Goal: Book appointment/travel/reservation

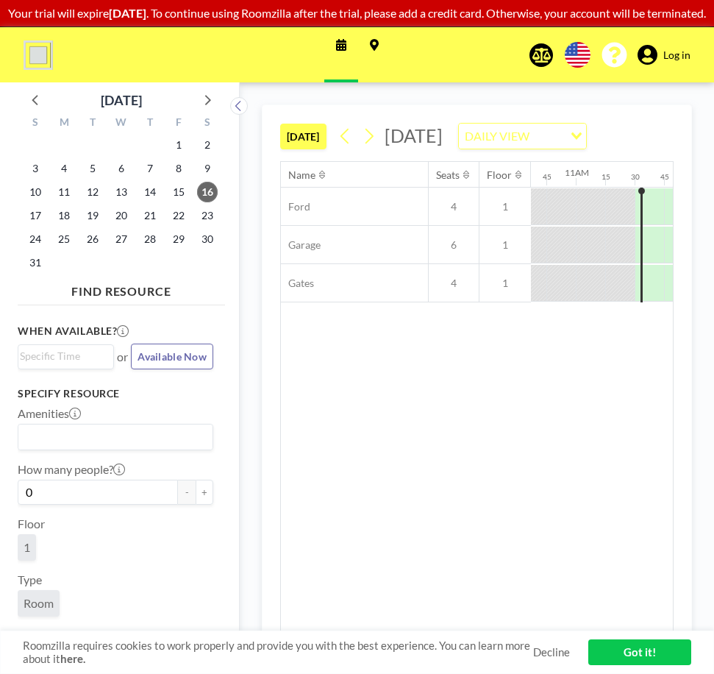
scroll to position [0, 1324]
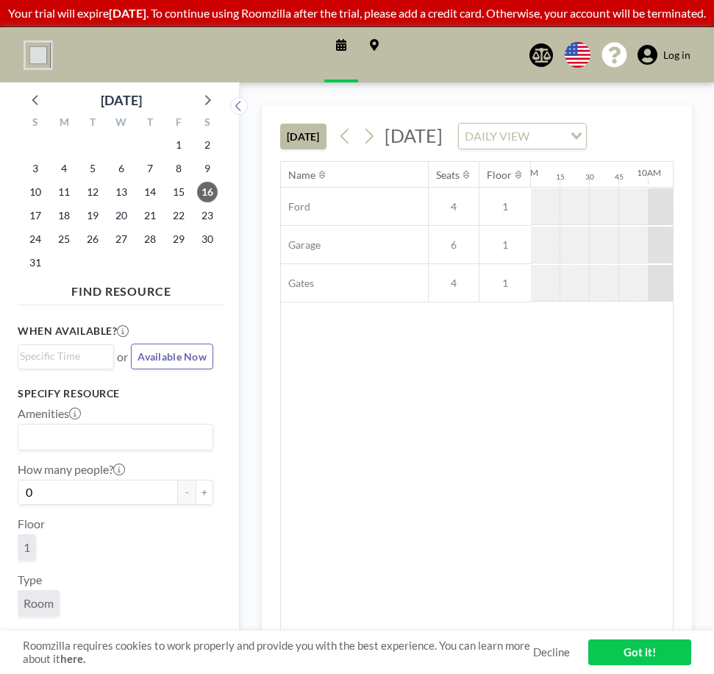
scroll to position [0, 1324]
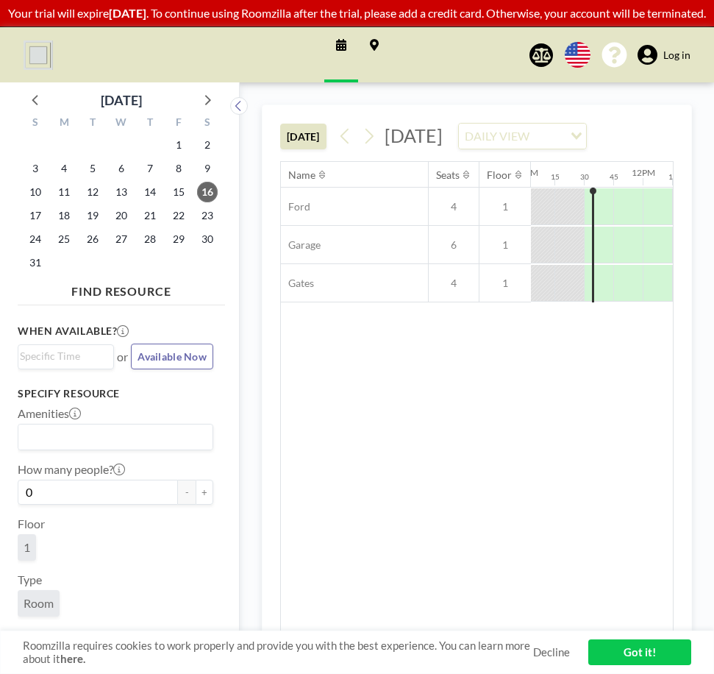
scroll to position [0, 1324]
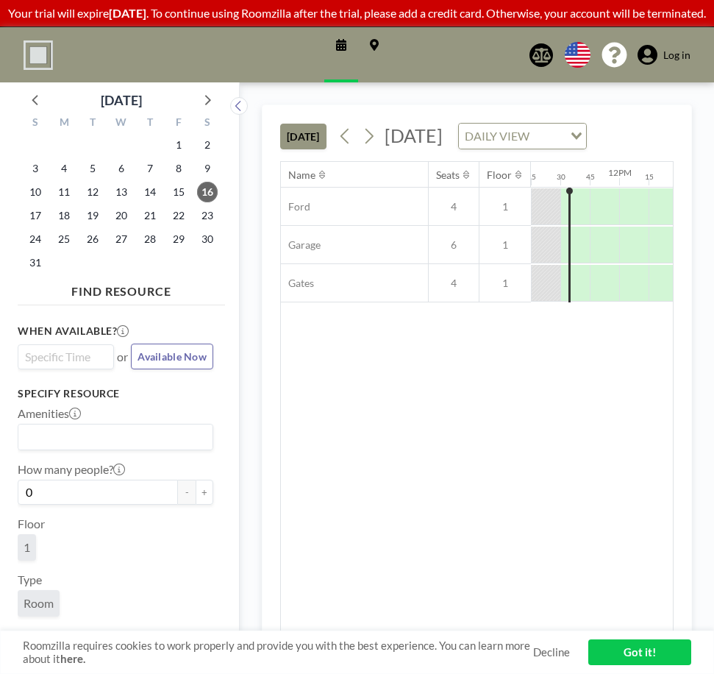
click at [76, 369] on div "Loading..." at bounding box center [65, 357] width 95 height 24
click at [79, 366] on input "Search for option" at bounding box center [62, 357] width 85 height 18
click at [148, 400] on div "When available? Loading... 11:45 am 12:00 pm 12:15 pm 12:30 pm 12:45 pm 1:00 pm…" at bounding box center [121, 477] width 207 height 333
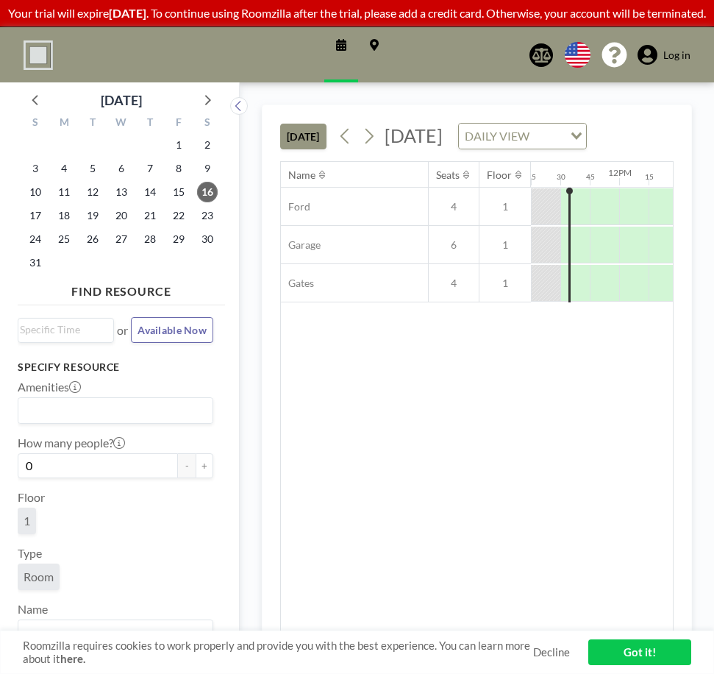
scroll to position [49, 0]
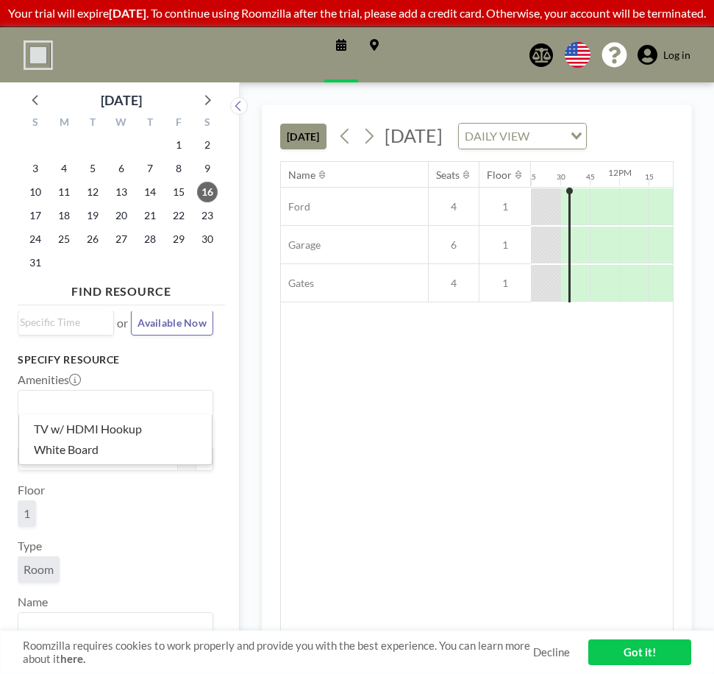
click at [173, 399] on input "Search for option" at bounding box center [112, 403] width 185 height 19
click at [179, 377] on div "Amenities Loading... TV w/ HDMI Hookup White Board" at bounding box center [116, 394] width 196 height 44
click at [117, 620] on input "Search for option" at bounding box center [112, 625] width 185 height 19
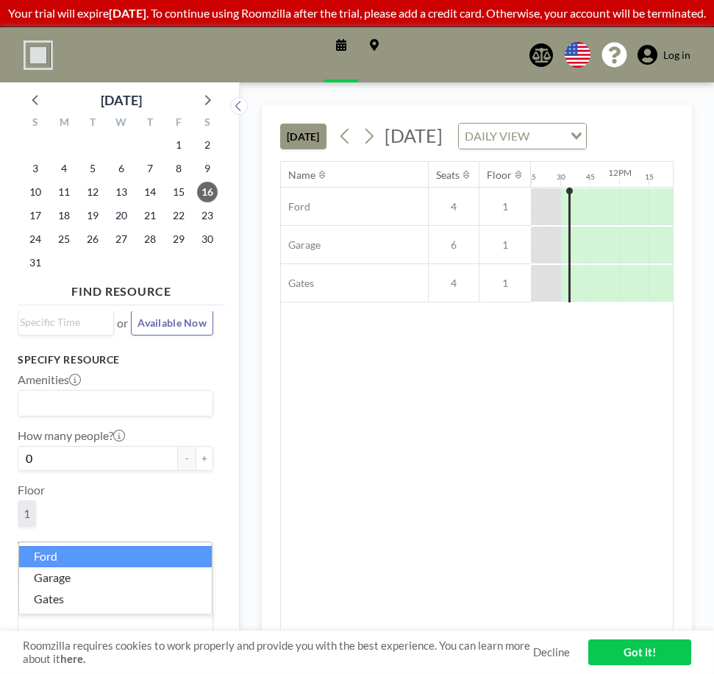
click at [157, 505] on div "1" at bounding box center [116, 516] width 196 height 32
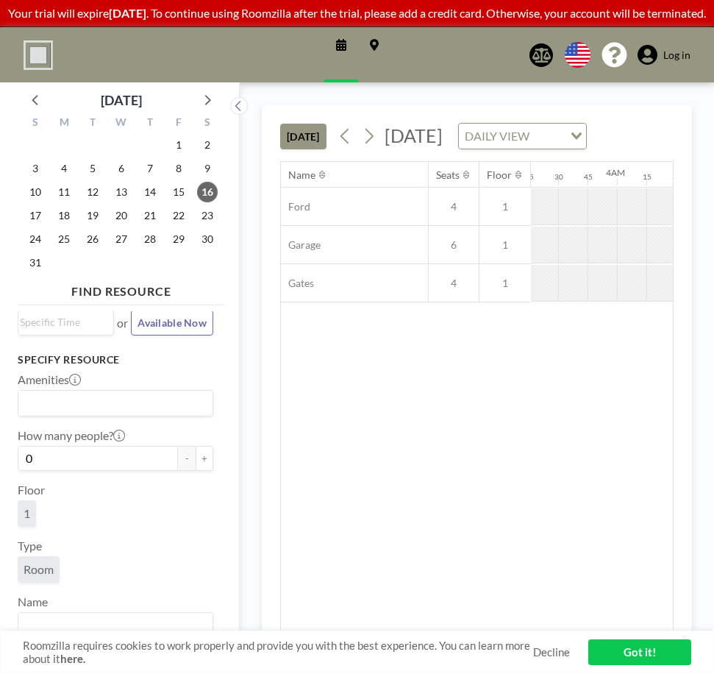
scroll to position [0, 0]
click at [462, 180] on div at bounding box center [467, 174] width 15 height 12
click at [642, 653] on link "Got it!" at bounding box center [640, 652] width 103 height 26
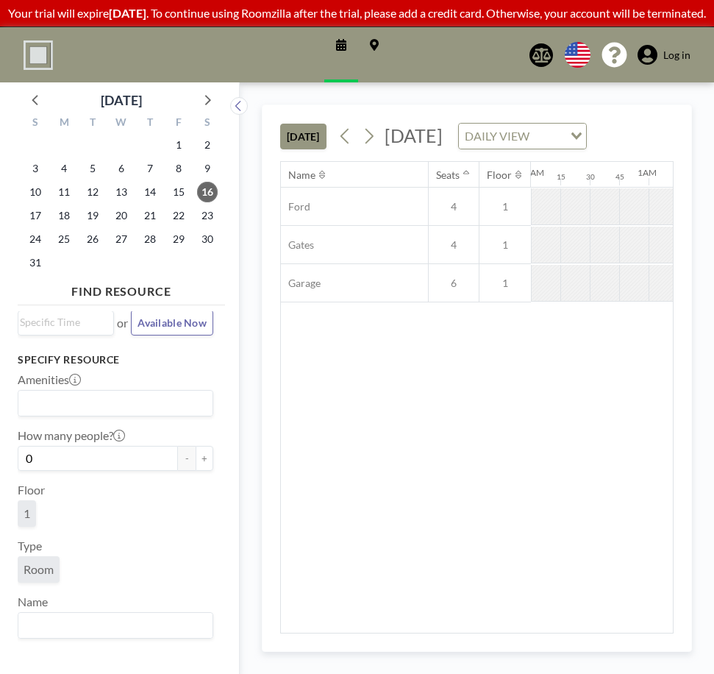
click at [654, 65] on icon at bounding box center [648, 55] width 20 height 21
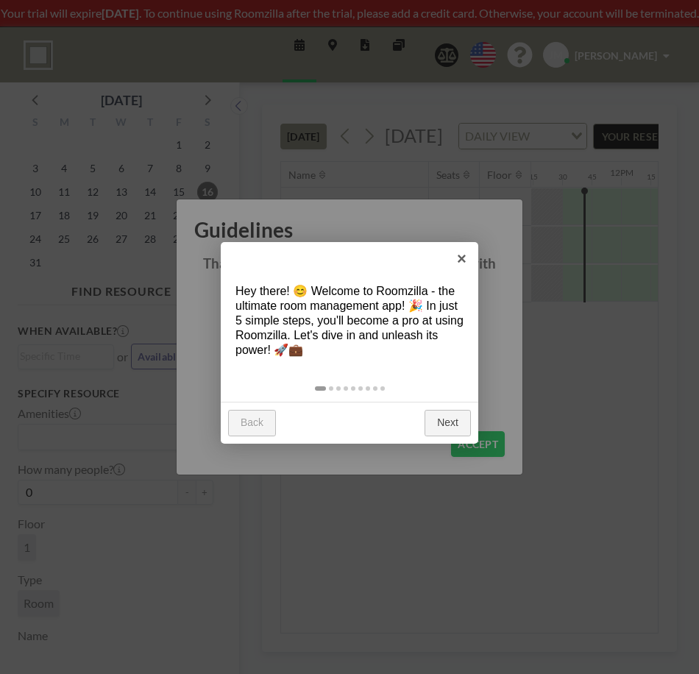
scroll to position [0, 1324]
click at [458, 258] on link "×" at bounding box center [461, 258] width 33 height 33
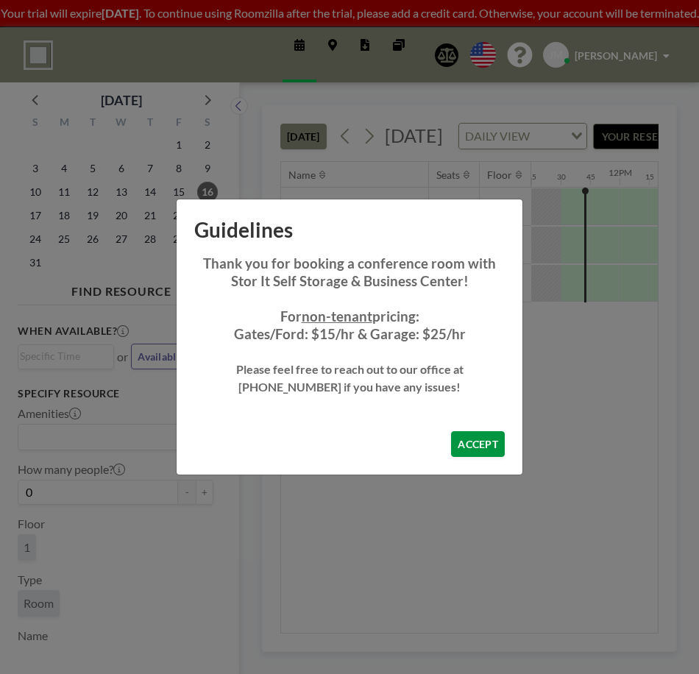
click at [463, 450] on button "ACCEPT" at bounding box center [478, 444] width 54 height 26
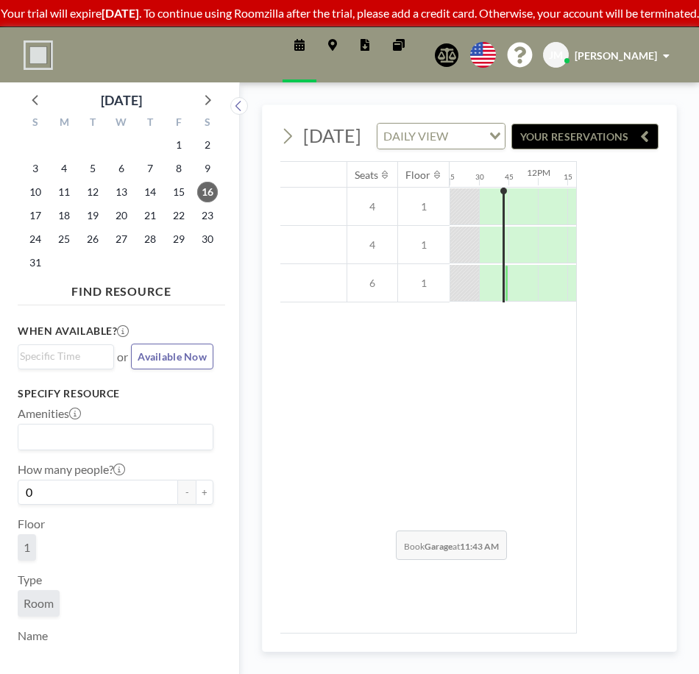
scroll to position [0, 0]
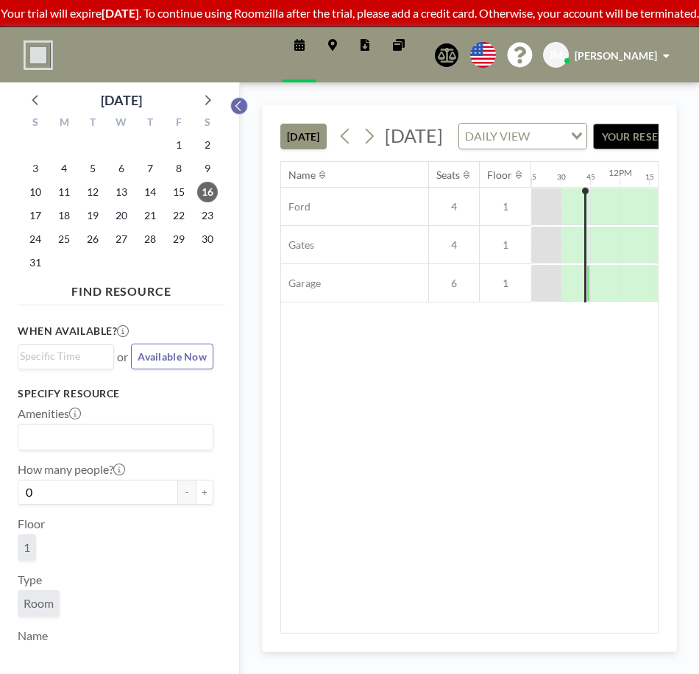
click at [239, 113] on icon at bounding box center [239, 106] width 10 height 15
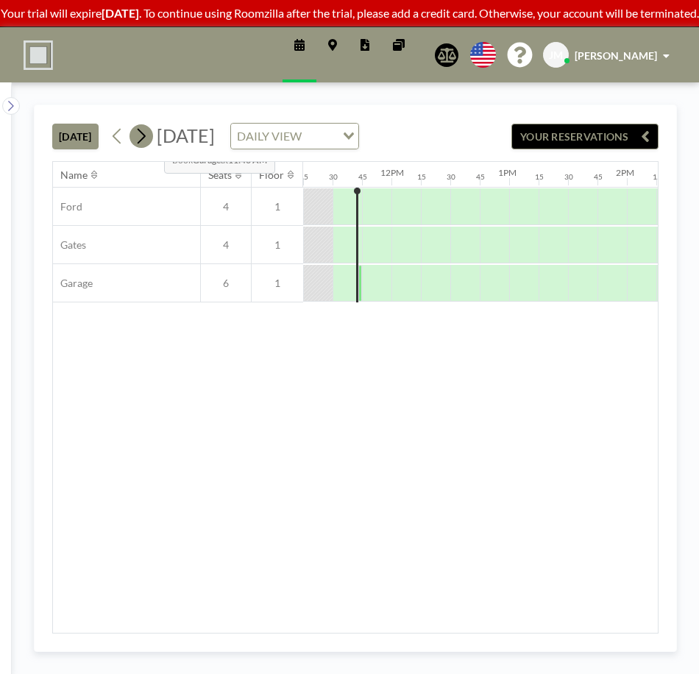
click at [152, 148] on button at bounding box center [141, 136] width 24 height 24
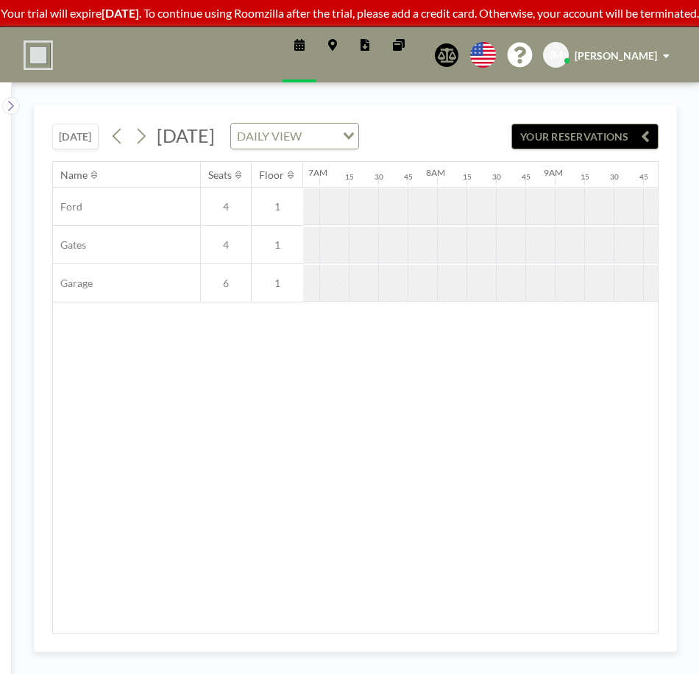
scroll to position [0, 971]
click at [118, 144] on icon at bounding box center [117, 136] width 8 height 15
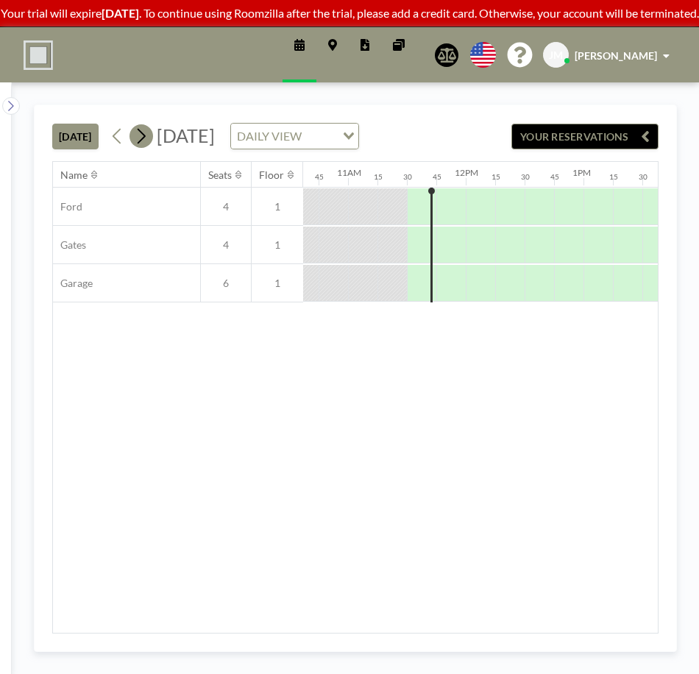
scroll to position [0, 1324]
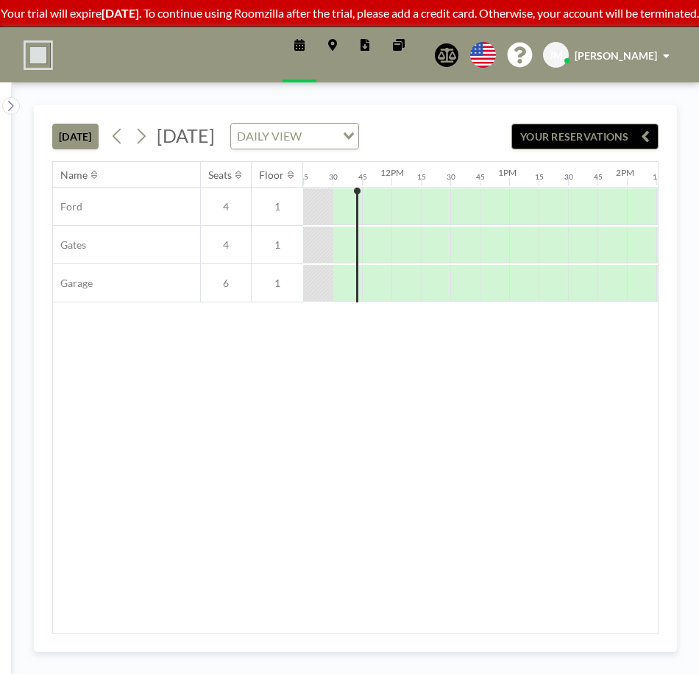
click at [260, 463] on div "Name Seats Floor 12AM 15 30 45 1AM 15 30 45 2AM 15 30 45 3AM 15 30 45 4AM 15 30…" at bounding box center [355, 397] width 605 height 471
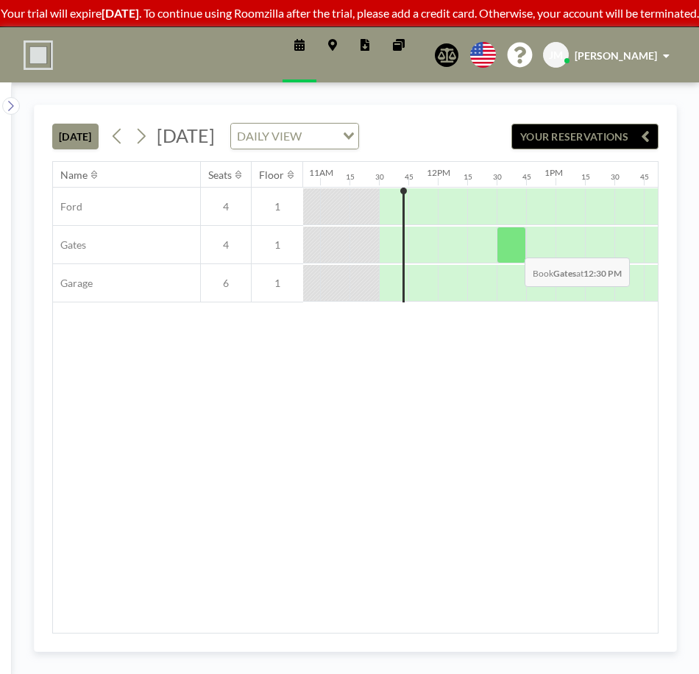
click at [513, 263] on div at bounding box center [511, 245] width 29 height 37
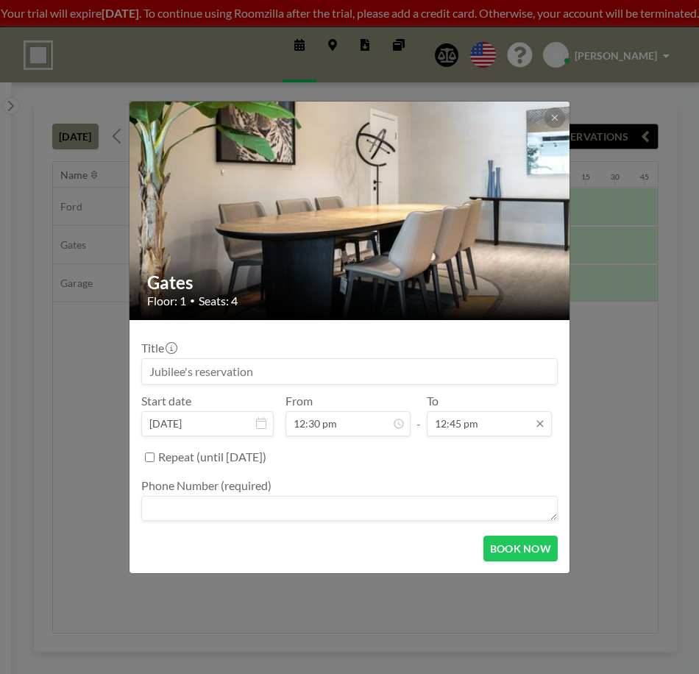
scroll to position [0, 0]
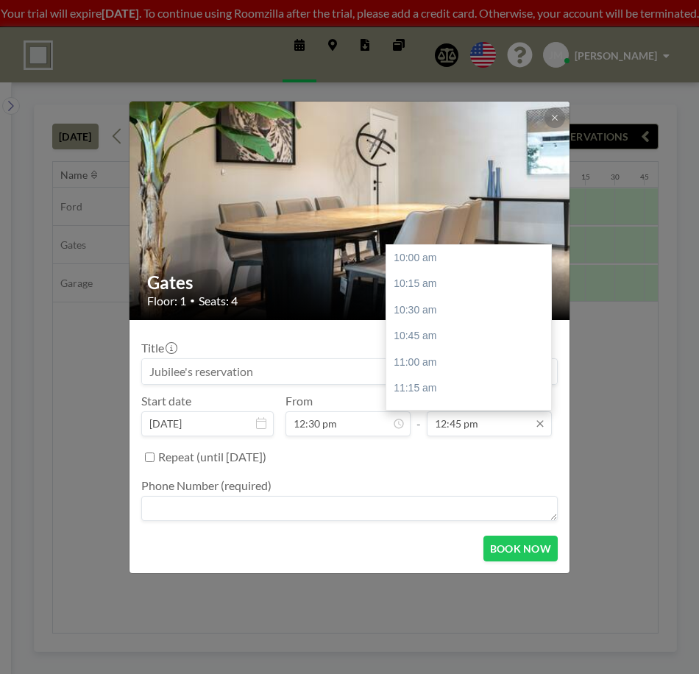
click at [487, 430] on input "12:45 pm" at bounding box center [489, 423] width 125 height 25
click at [425, 303] on div "01:15 pm" at bounding box center [472, 309] width 172 height 26
type input "01:15 pm"
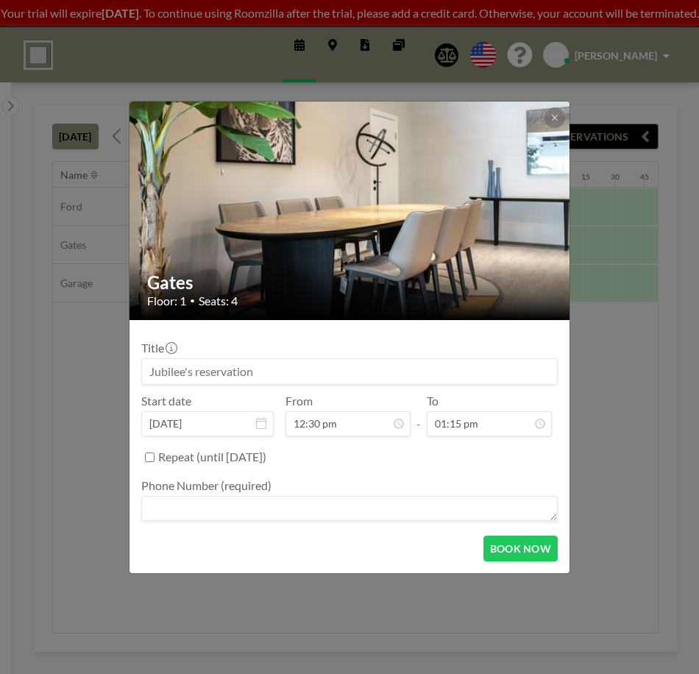
scroll to position [79, 0]
click at [333, 506] on textarea at bounding box center [349, 508] width 416 height 25
type textarea "559-420-3656"
click at [508, 549] on button "BOOK NOW" at bounding box center [520, 549] width 74 height 26
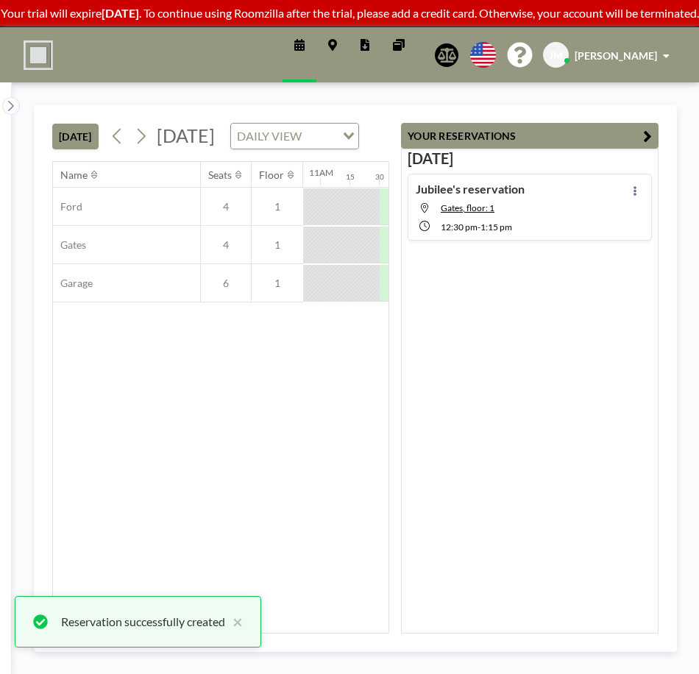
click at [245, 452] on div "Name Seats Floor 12AM 15 30 45 1AM 15 30 45 2AM 15 30 45 3AM 15 30 45 4AM 15 30…" at bounding box center [220, 397] width 335 height 471
click at [644, 145] on icon "button" at bounding box center [647, 136] width 9 height 18
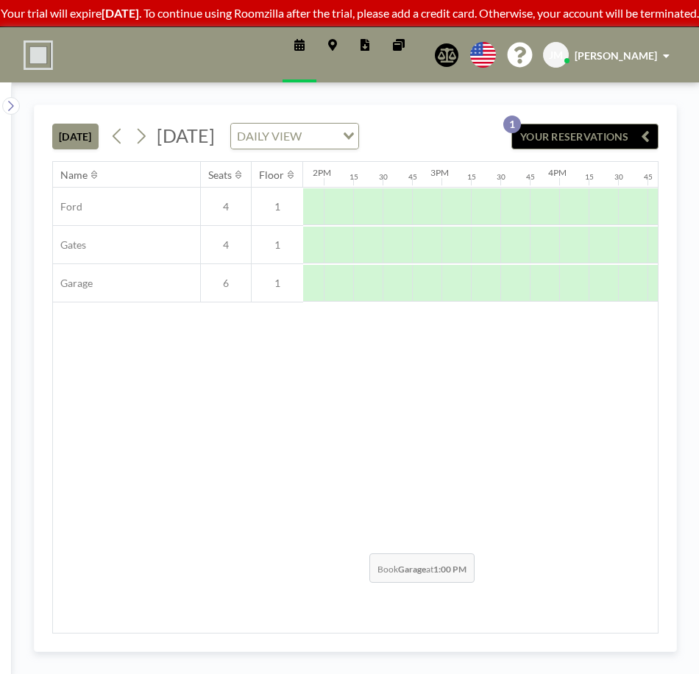
scroll to position [0, 1678]
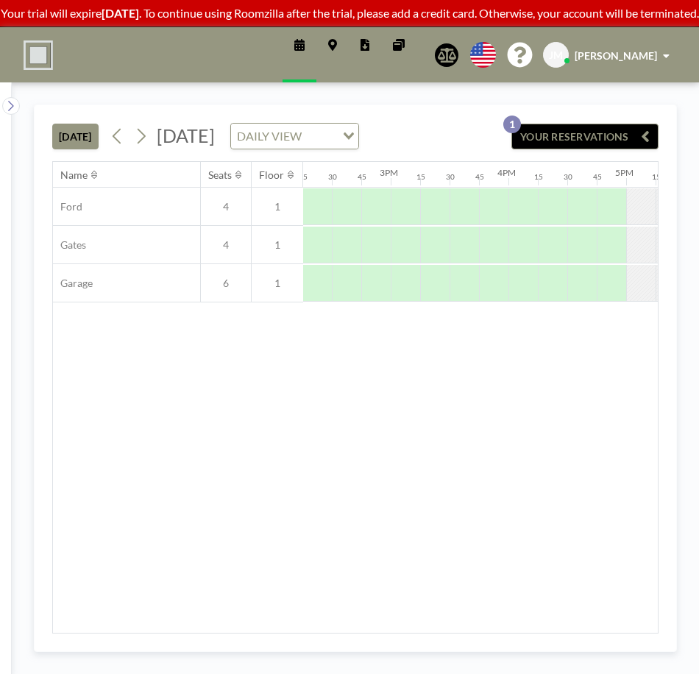
click at [66, 149] on button "[DATE]" at bounding box center [75, 137] width 46 height 26
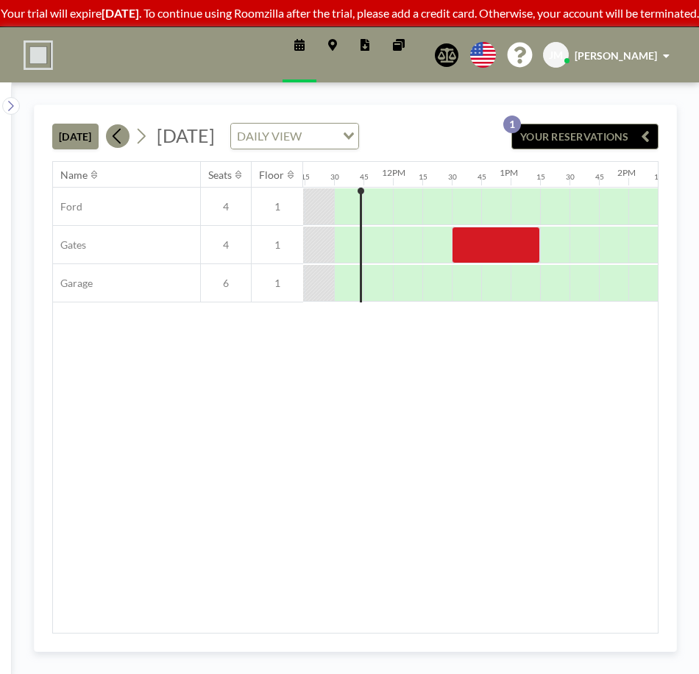
scroll to position [0, 1324]
click at [13, 113] on icon at bounding box center [11, 106] width 10 height 15
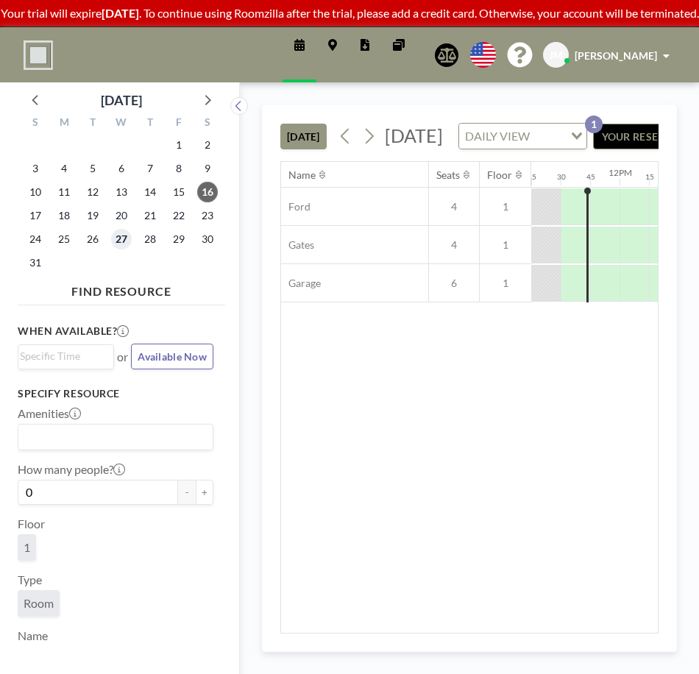
click at [120, 249] on span "27" at bounding box center [121, 239] width 21 height 21
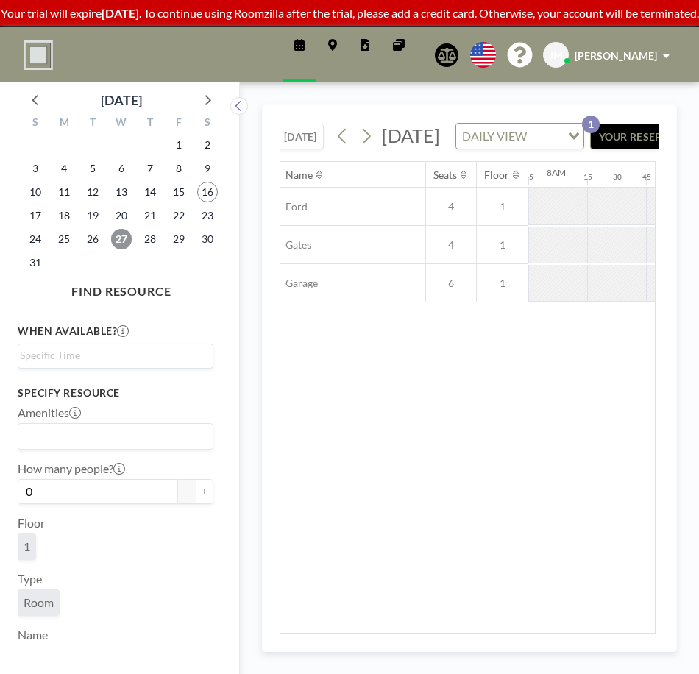
scroll to position [0, 0]
click at [235, 113] on icon at bounding box center [239, 106] width 10 height 15
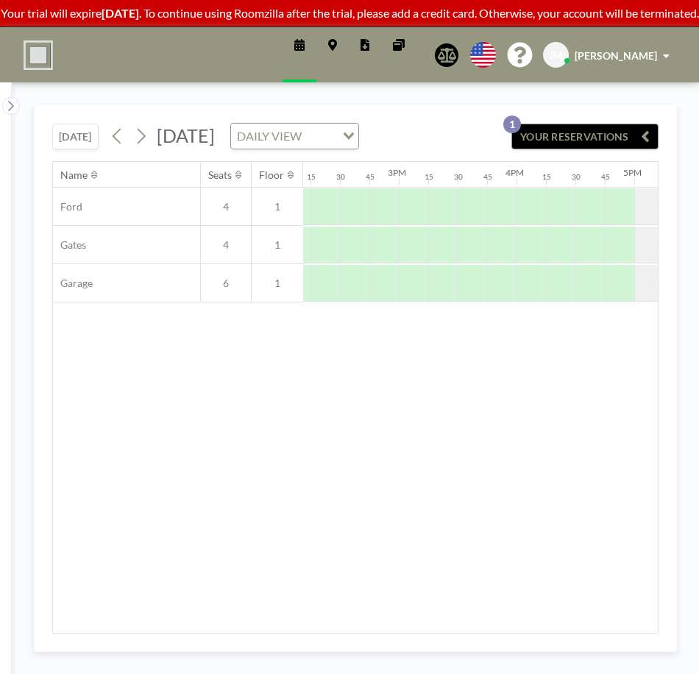
scroll to position [0, 1674]
click at [517, 302] on div at bounding box center [527, 283] width 29 height 37
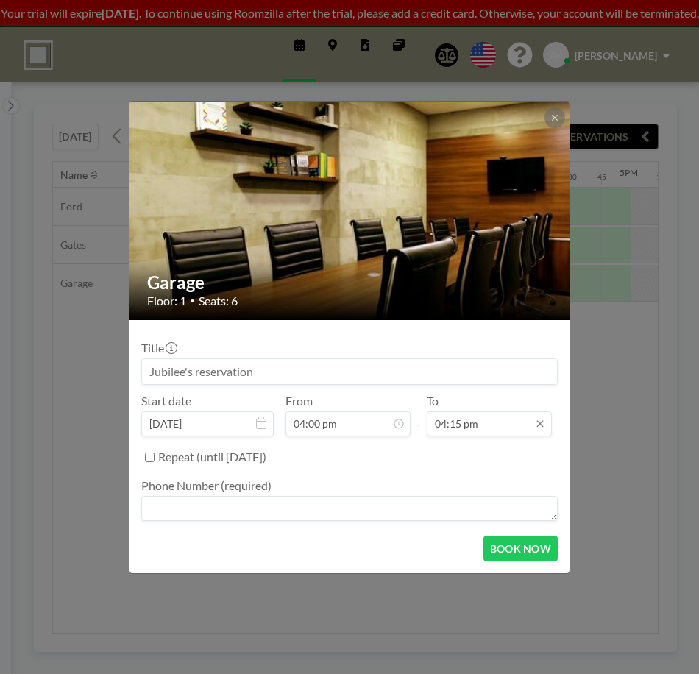
scroll to position [594, 0]
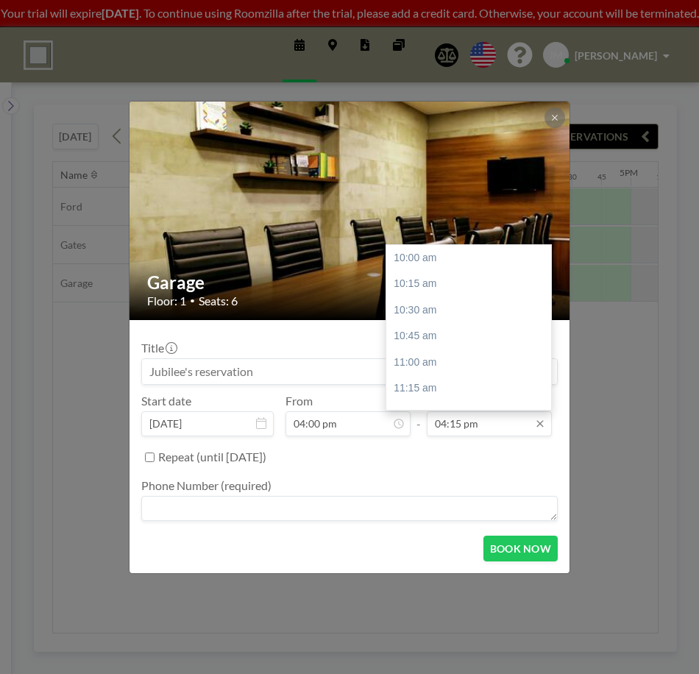
click at [480, 429] on input "04:15 pm" at bounding box center [489, 423] width 125 height 25
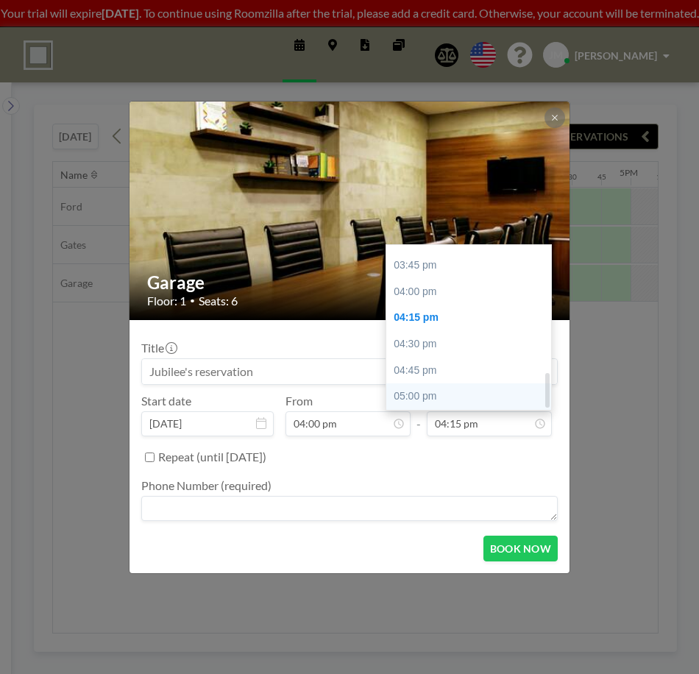
click at [434, 390] on div "05:00 pm" at bounding box center [472, 396] width 172 height 26
type input "05:00 pm"
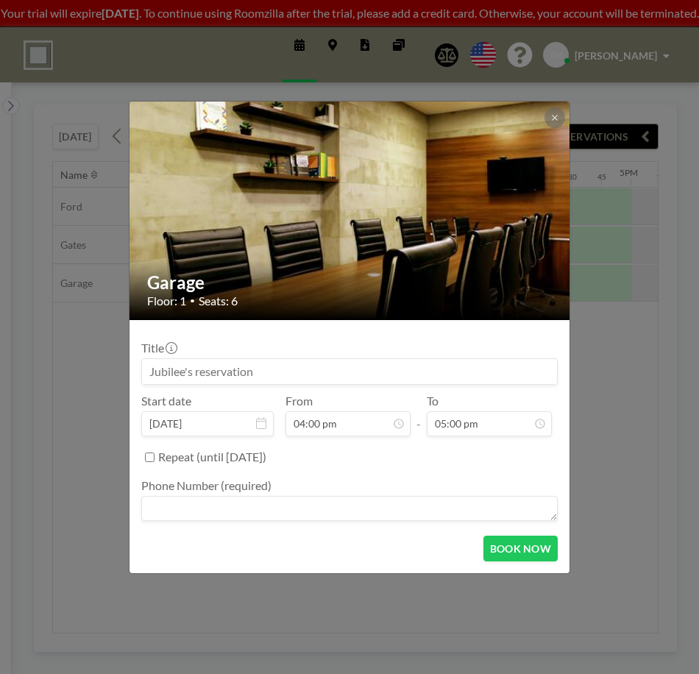
scroll to position [0, 0]
click at [365, 511] on textarea at bounding box center [349, 508] width 416 height 25
type textarea "559-420-3656"
click at [504, 546] on button "BOOK NOW" at bounding box center [520, 549] width 74 height 26
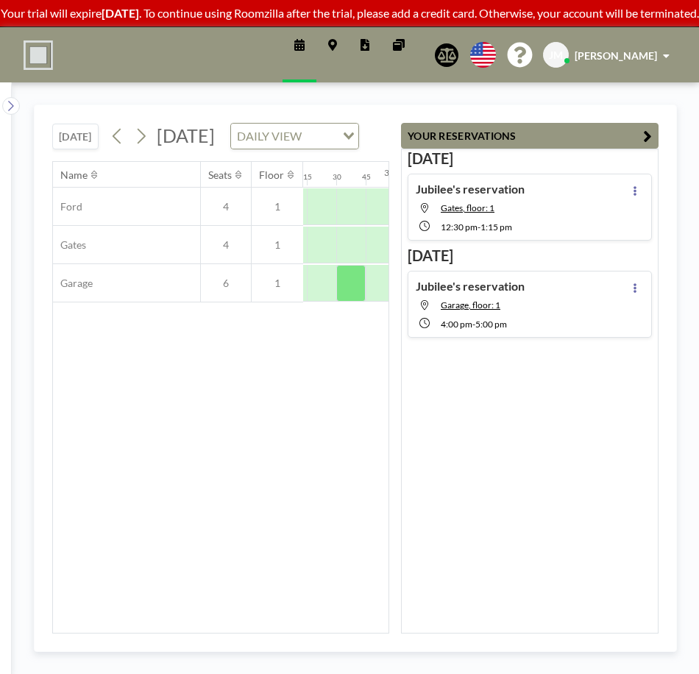
click at [650, 145] on icon "button" at bounding box center [647, 136] width 9 height 18
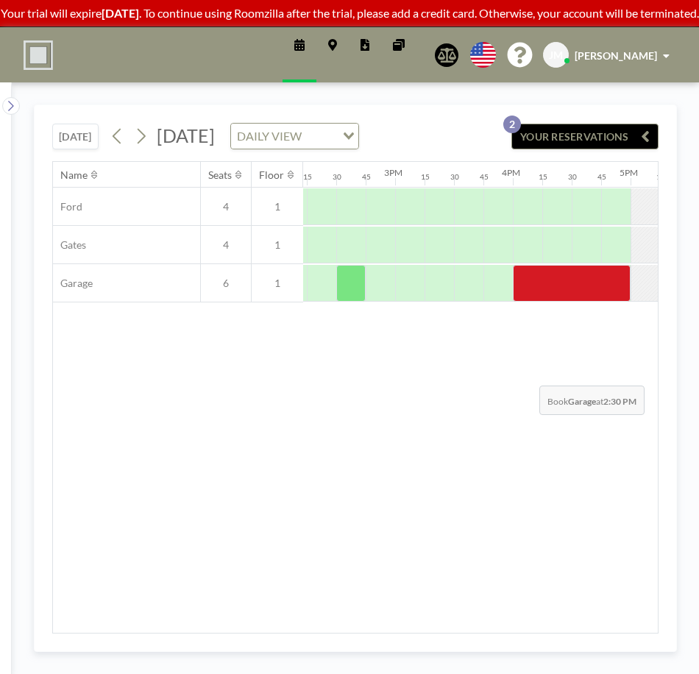
click at [527, 408] on div "Name Seats Floor 12AM 15 30 45 1AM 15 30 45 2AM 15 30 45 3AM 15 30 45 4AM 15 30…" at bounding box center [355, 397] width 605 height 471
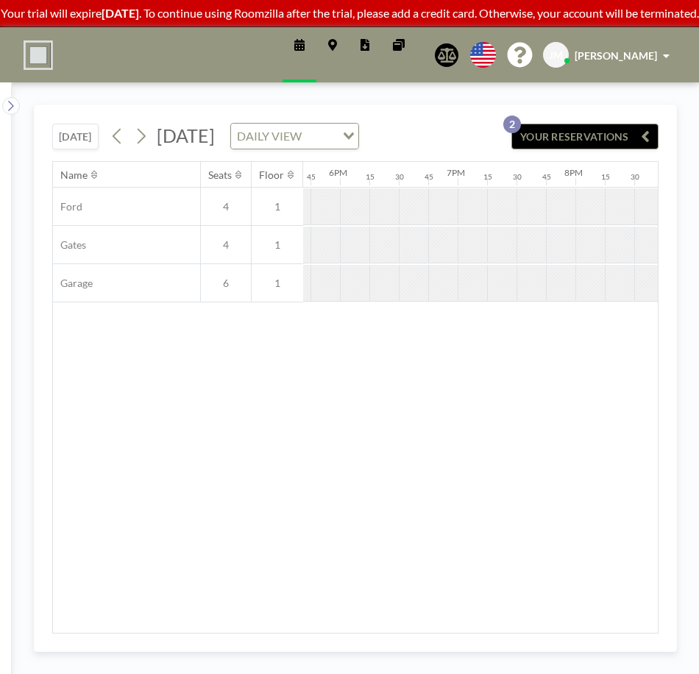
scroll to position [0, 1363]
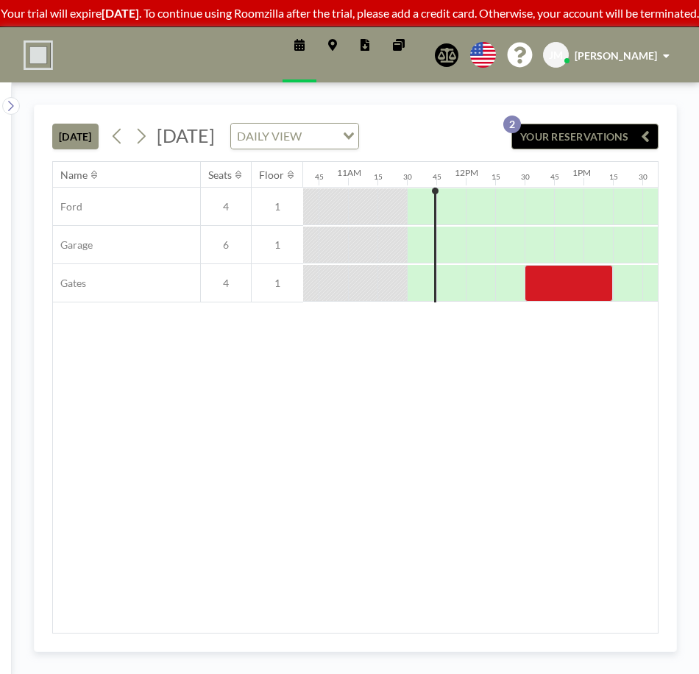
scroll to position [0, 1324]
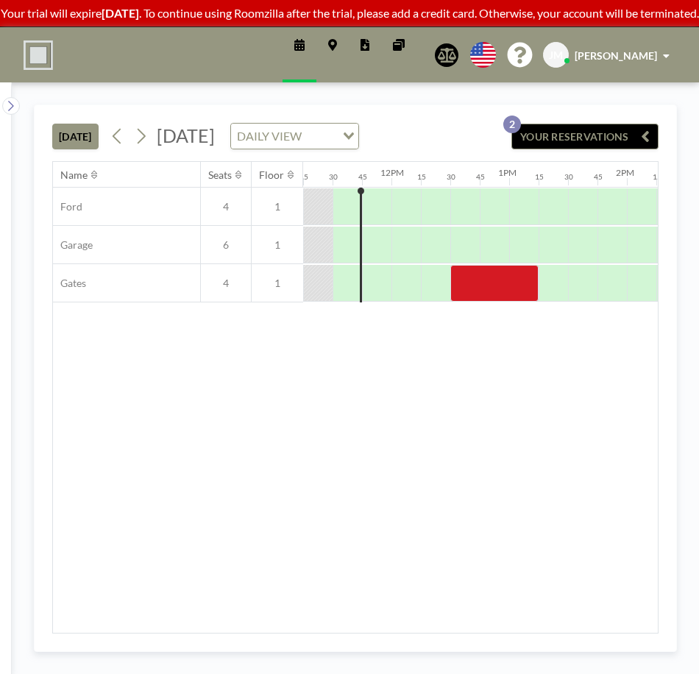
click at [37, 63] on img at bounding box center [38, 54] width 29 height 29
click at [82, 149] on button "[DATE]" at bounding box center [75, 137] width 46 height 26
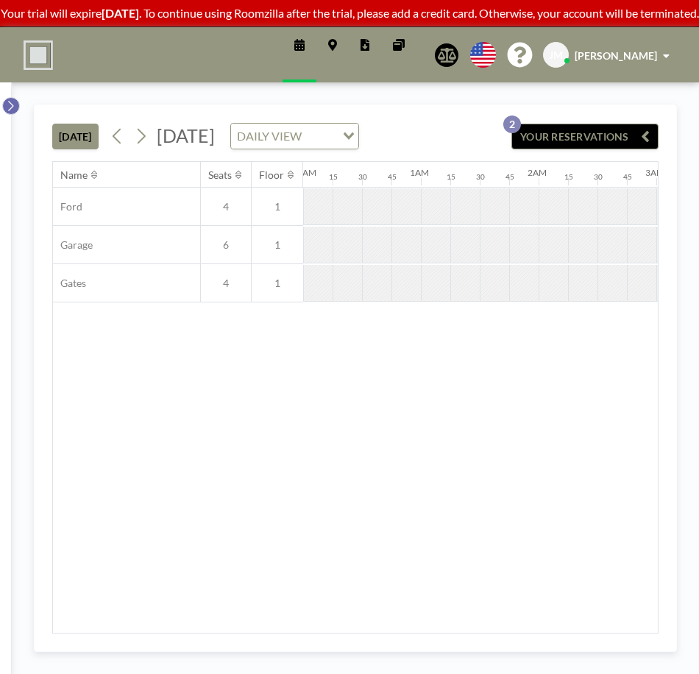
click at [10, 111] on icon at bounding box center [10, 106] width 5 height 10
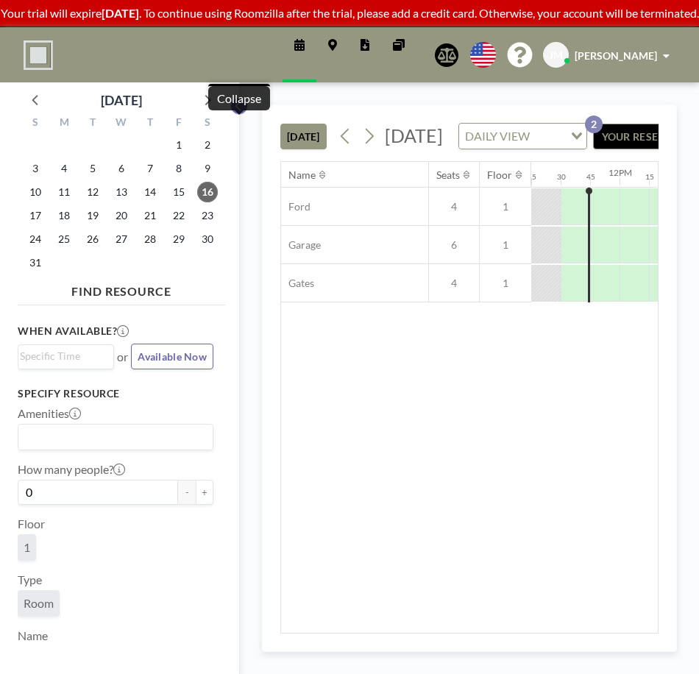
click at [235, 113] on icon at bounding box center [239, 106] width 10 height 15
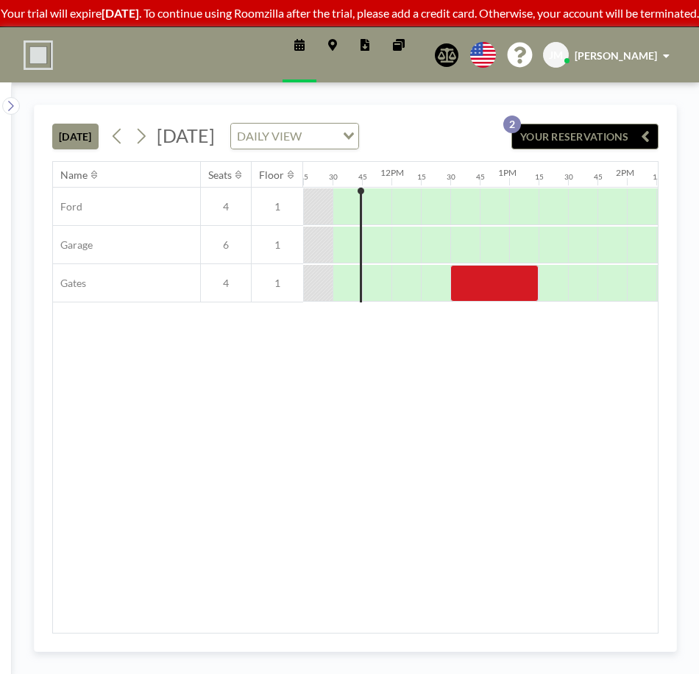
click at [565, 149] on button "YOUR RESERVATIONS 2" at bounding box center [584, 137] width 147 height 26
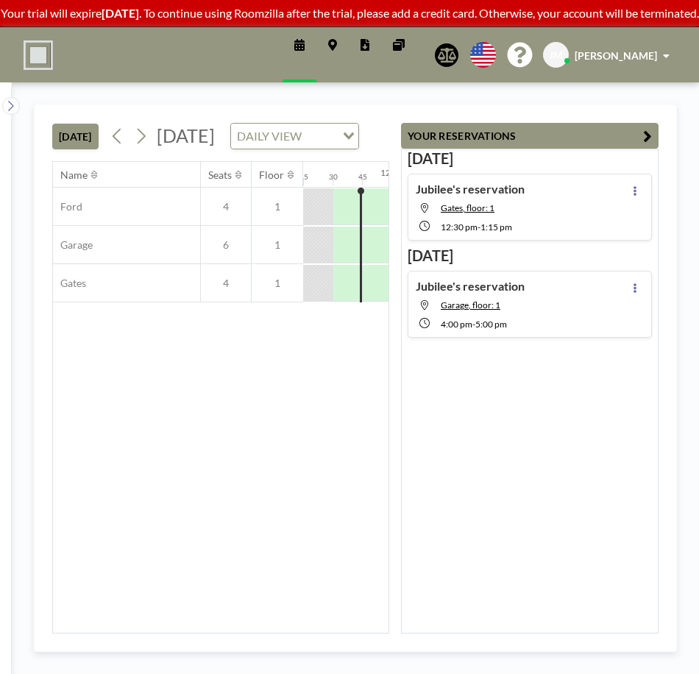
click at [274, 521] on div "Name Seats Floor 12AM 15 30 45 1AM 15 30 45 2AM 15 30 45 3AM 15 30 45 4AM 15 30…" at bounding box center [220, 397] width 335 height 471
click at [645, 145] on icon "button" at bounding box center [647, 136] width 9 height 18
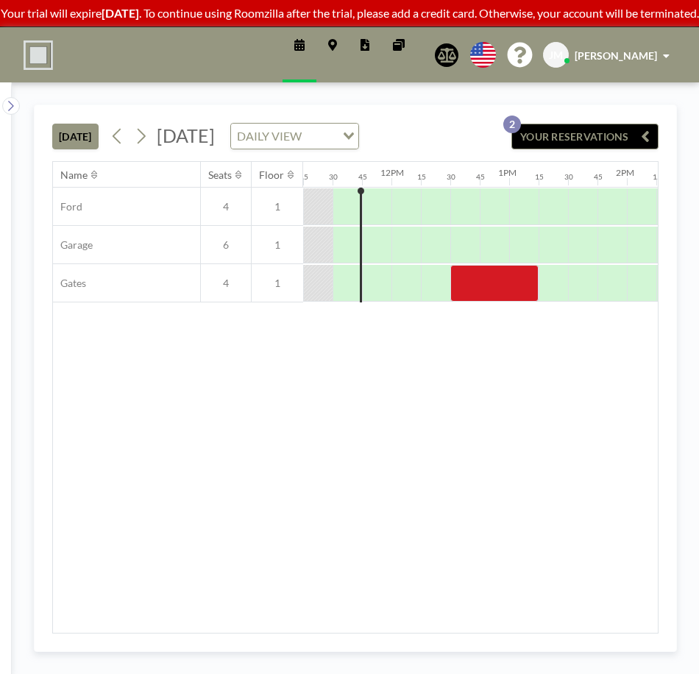
click at [563, 62] on span "JM" at bounding box center [556, 55] width 14 height 13
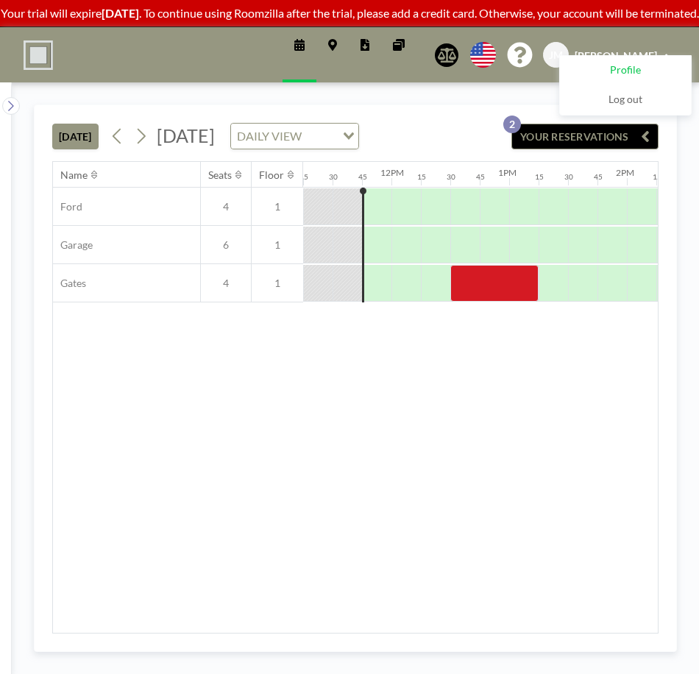
click at [637, 71] on span "Profile" at bounding box center [625, 70] width 31 height 15
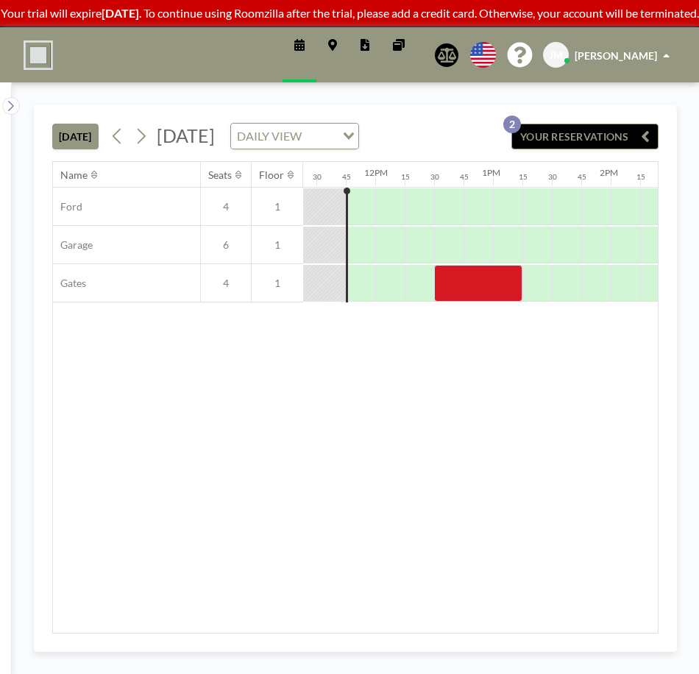
scroll to position [0, 1354]
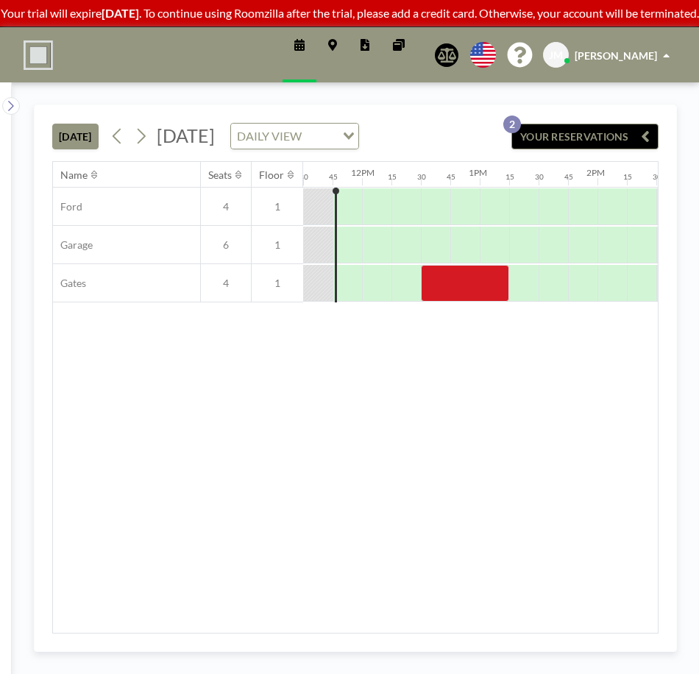
click at [459, 456] on div "Name Seats Floor 12AM 15 30 45 1AM 15 30 45 2AM 15 30 45 3AM 15 30 45 4AM 15 30…" at bounding box center [355, 397] width 605 height 471
click at [653, 68] on div "JM Jubilee Morales" at bounding box center [609, 55] width 132 height 26
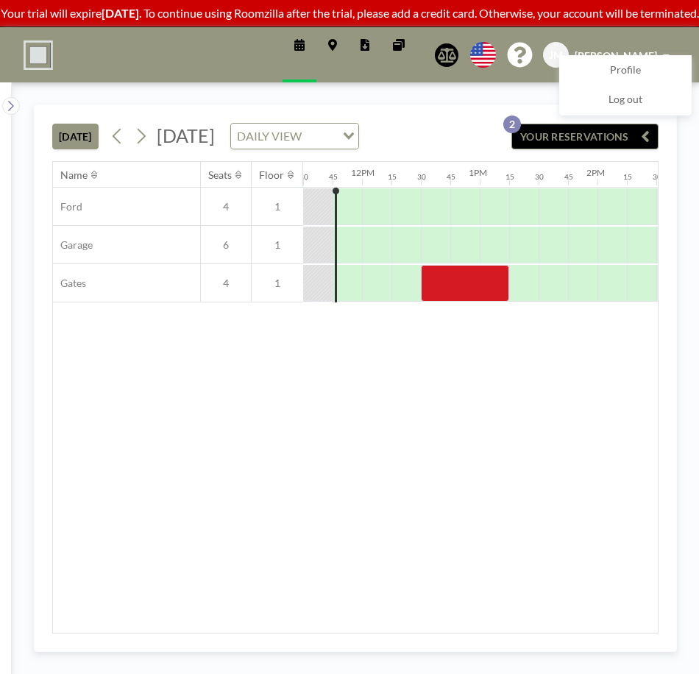
click at [438, 111] on div "TODAY Saturday, August 16, 2025 DAILY VIEW Loading... YOUR RESERVATIONS 2 Name …" at bounding box center [355, 377] width 687 height 591
click at [441, 129] on div "TODAY Saturday, August 16, 2025 DAILY VIEW Loading... YOUR RESERVATIONS 2" at bounding box center [355, 133] width 606 height 56
click at [500, 466] on div "Name Seats Floor 12AM 15 30 45 1AM 15 30 45 2AM 15 30 45 3AM 15 30 45 4AM 15 30…" at bounding box center [355, 397] width 605 height 471
click at [436, 522] on div "Name Seats Floor 12AM 15 30 45 1AM 15 30 45 2AM 15 30 45 3AM 15 30 45 4AM 15 30…" at bounding box center [355, 397] width 605 height 471
click at [582, 392] on div "Name Seats Floor 12AM 15 30 45 1AM 15 30 45 2AM 15 30 45 3AM 15 30 45 4AM 15 30…" at bounding box center [355, 397] width 605 height 471
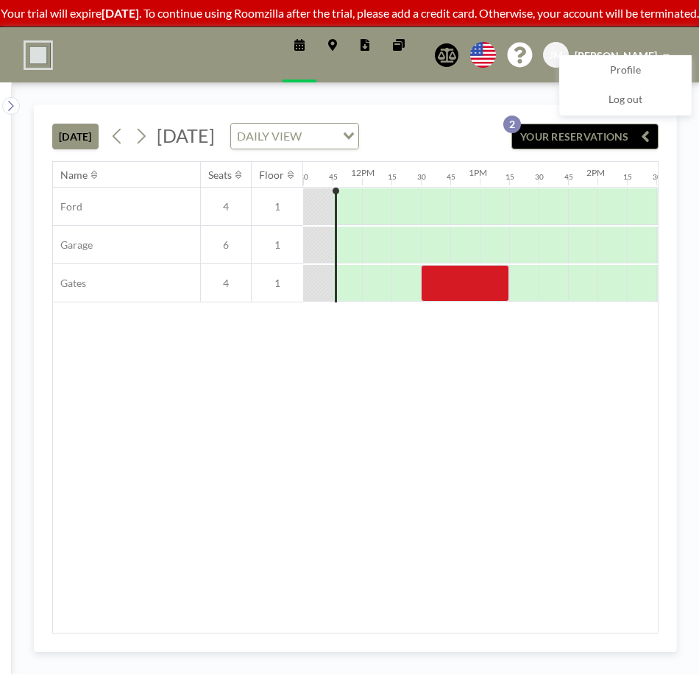
click at [491, 412] on div "Name Seats Floor 12AM 15 30 45 1AM 15 30 45 2AM 15 30 45 3AM 15 30 45 4AM 15 30…" at bounding box center [355, 397] width 605 height 471
click at [369, 61] on link "Reports" at bounding box center [365, 54] width 32 height 55
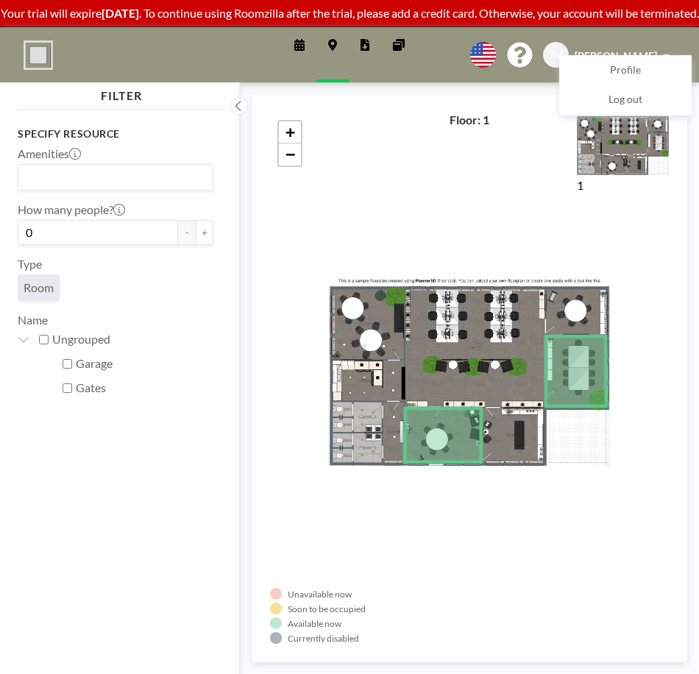
click at [291, 63] on link "Schedule" at bounding box center [300, 54] width 34 height 55
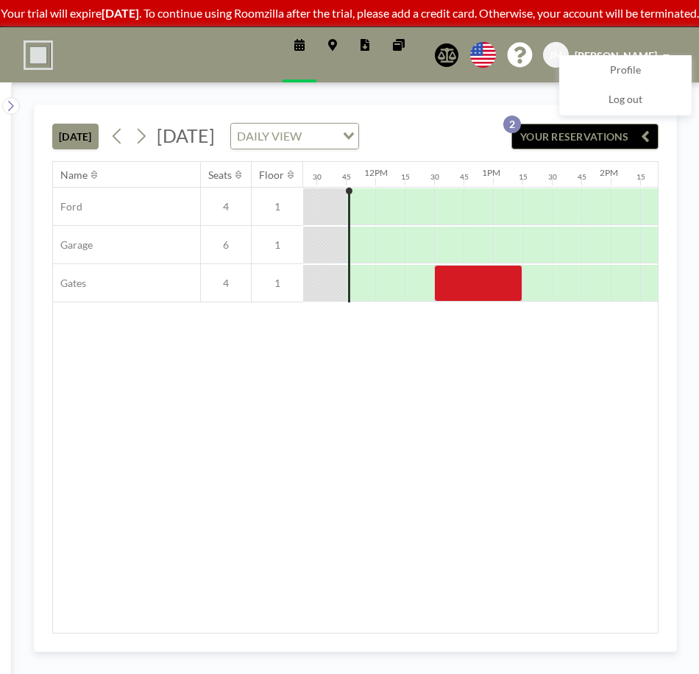
scroll to position [0, 1354]
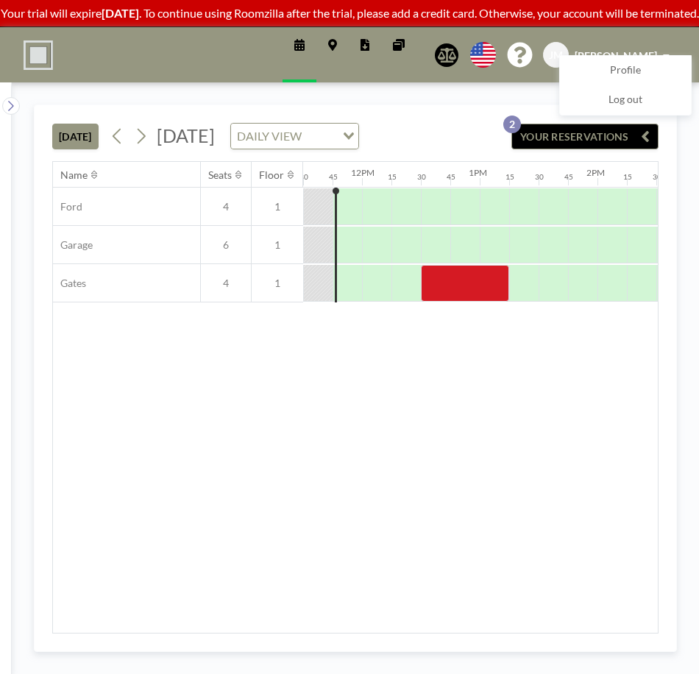
click at [405, 66] on link "Other sites" at bounding box center [398, 54] width 35 height 55
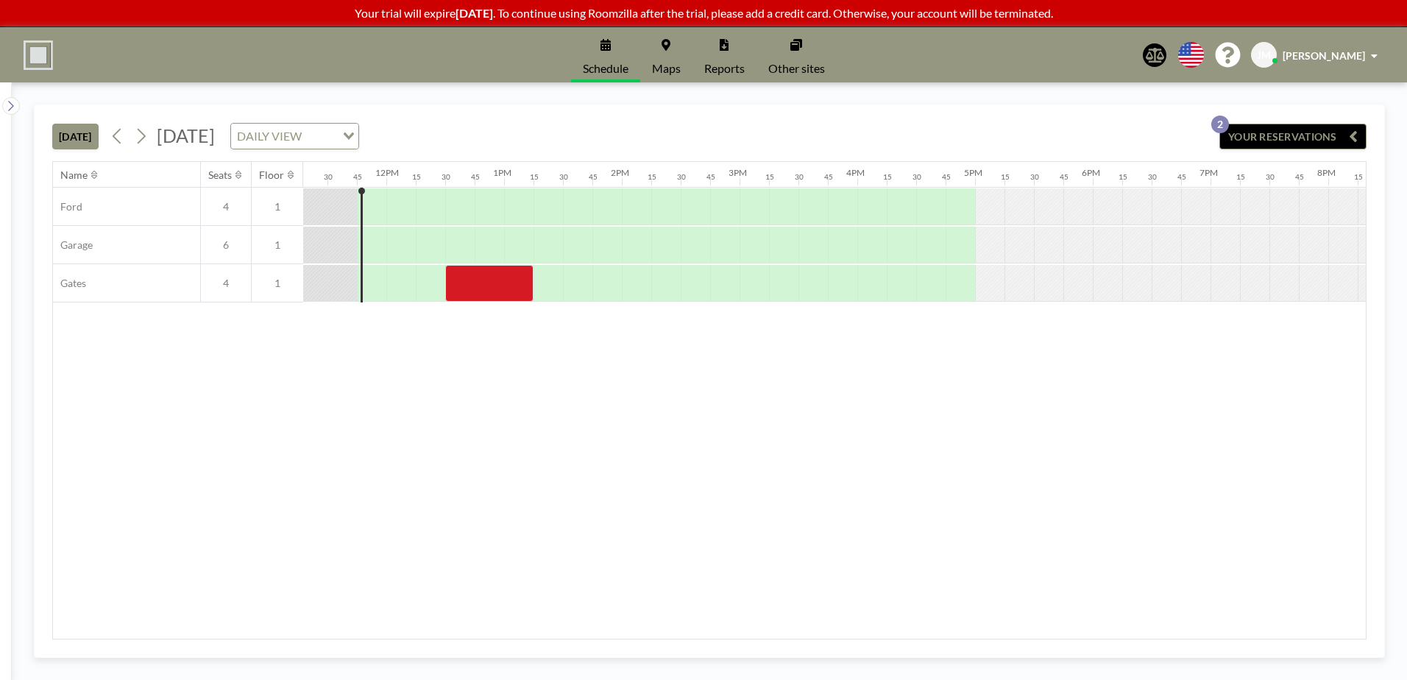
scroll to position [0, 1354]
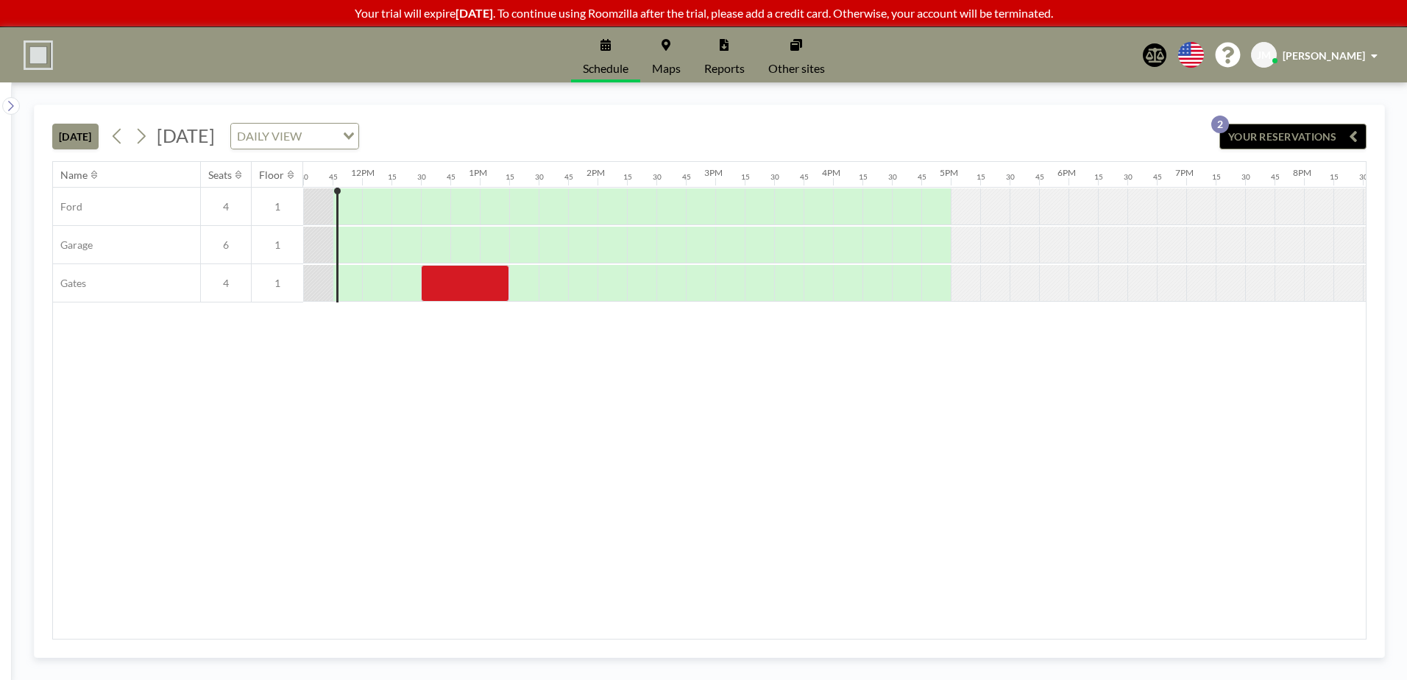
click at [1326, 57] on span "[PERSON_NAME]" at bounding box center [1323, 55] width 82 height 13
click at [1132, 424] on div "Name Seats Floor 12AM 15 30 45 1AM 15 30 45 2AM 15 30 45 3AM 15 30 45 4AM 15 30…" at bounding box center [709, 400] width 1312 height 477
click at [1132, 414] on div "Name Seats Floor 12AM 15 30 45 1AM 15 30 45 2AM 15 30 45 3AM 15 30 45 4AM 15 30…" at bounding box center [709, 400] width 1312 height 477
click at [1115, 436] on div "Name Seats Floor 12AM 15 30 45 1AM 15 30 45 2AM 15 30 45 3AM 15 30 45 4AM 15 30…" at bounding box center [709, 400] width 1312 height 477
click at [683, 54] on link "Maps" at bounding box center [666, 54] width 52 height 55
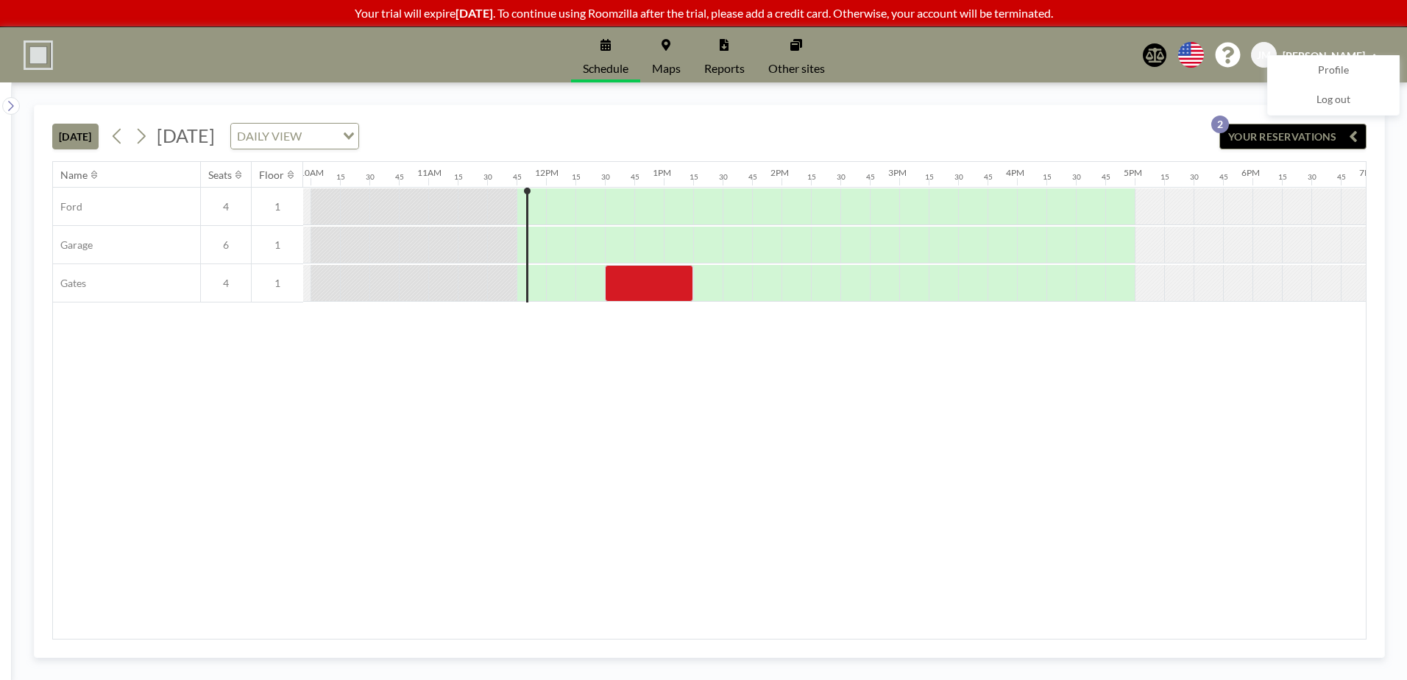
scroll to position [0, 1354]
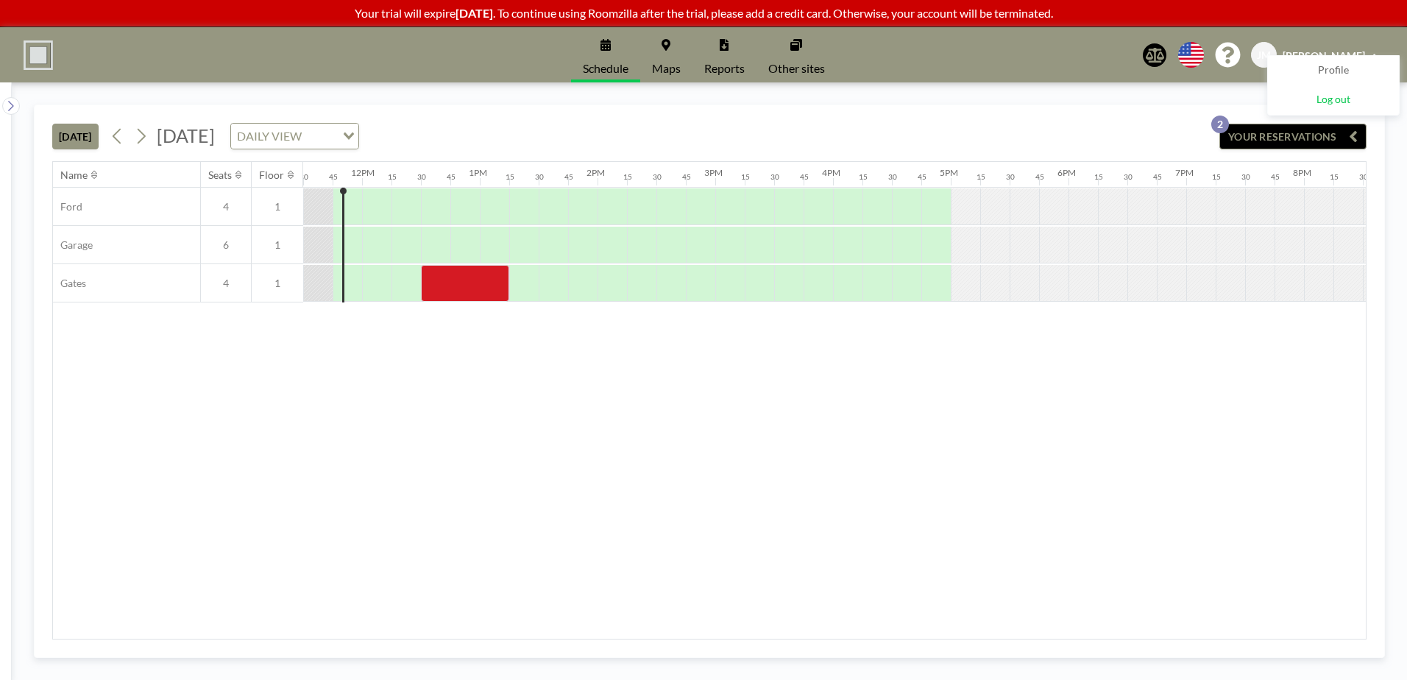
click at [1342, 103] on span "Log out" at bounding box center [1333, 100] width 34 height 15
